Goal: Book appointment/travel/reservation

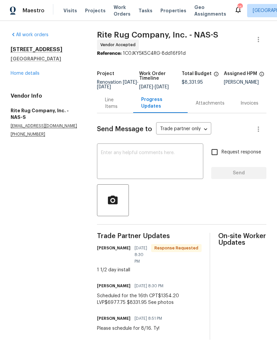
click at [67, 9] on span "Visits" at bounding box center [70, 10] width 14 height 7
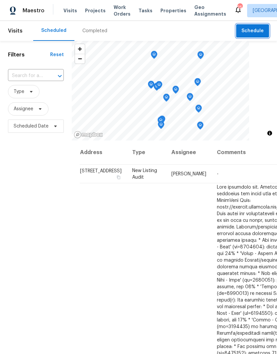
click at [256, 30] on span "Schedule" at bounding box center [252, 31] width 22 height 8
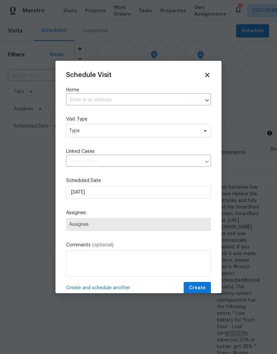
click at [109, 98] on input "text" at bounding box center [129, 100] width 126 height 10
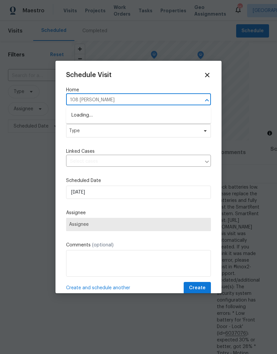
type input "108 [PERSON_NAME]"
click at [122, 113] on li "[STREET_ADDRESS][PERSON_NAME]" at bounding box center [138, 115] width 145 height 11
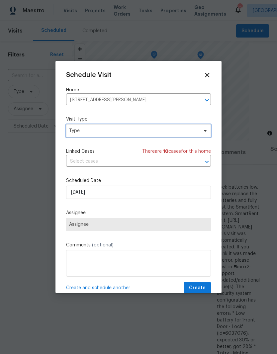
click at [202, 132] on icon at bounding box center [204, 130] width 5 height 5
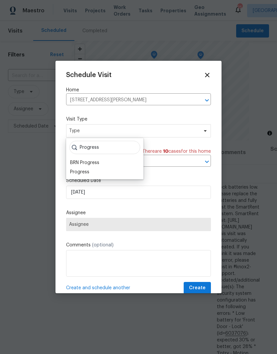
type input "Progress"
click at [88, 169] on div "Progress" at bounding box center [79, 172] width 19 height 7
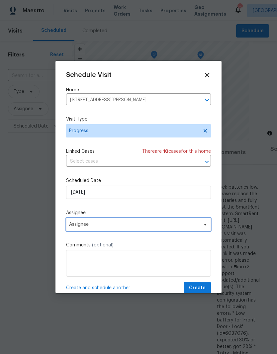
click at [183, 227] on span "Assignee" at bounding box center [134, 224] width 130 height 5
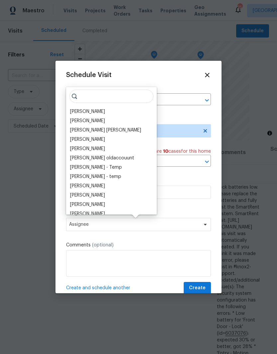
click at [103, 112] on div "[PERSON_NAME]" at bounding box center [87, 111] width 35 height 7
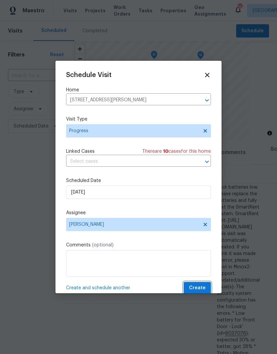
click at [199, 285] on button "Create" at bounding box center [197, 288] width 27 height 12
